Goal: Information Seeking & Learning: Learn about a topic

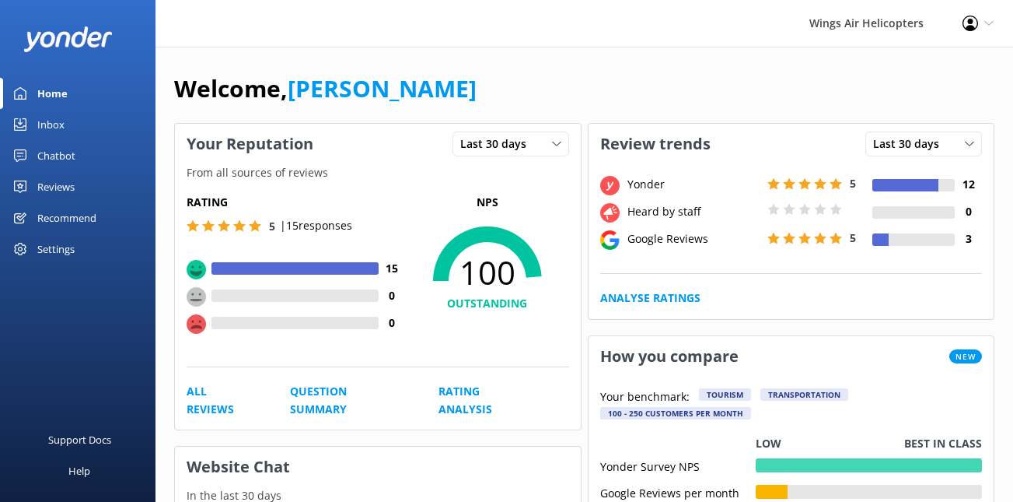
click at [58, 189] on div "Reviews" at bounding box center [55, 186] width 37 height 31
